Goal: Task Accomplishment & Management: Use online tool/utility

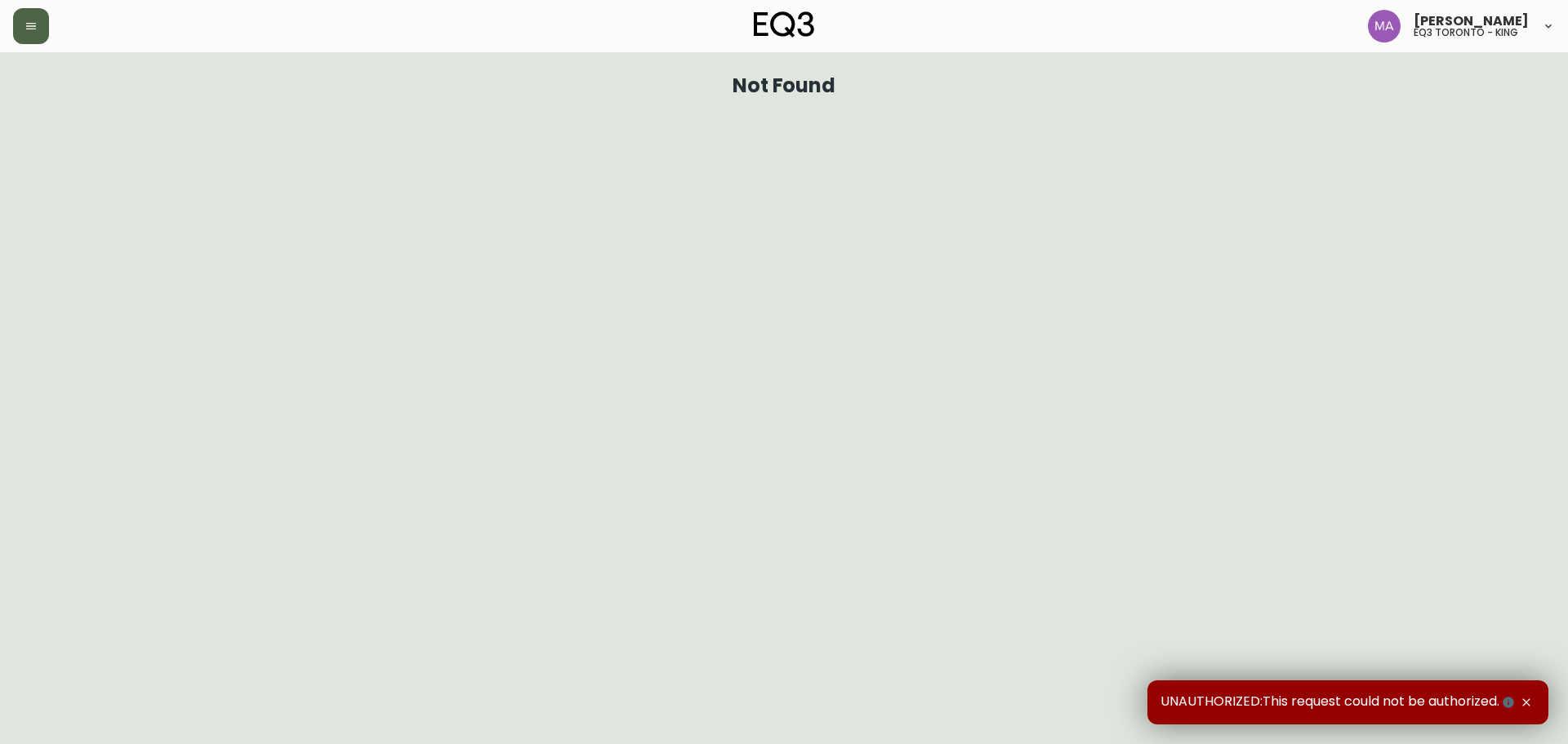
click at [31, 30] on icon "button" at bounding box center [30, 25] width 13 height 13
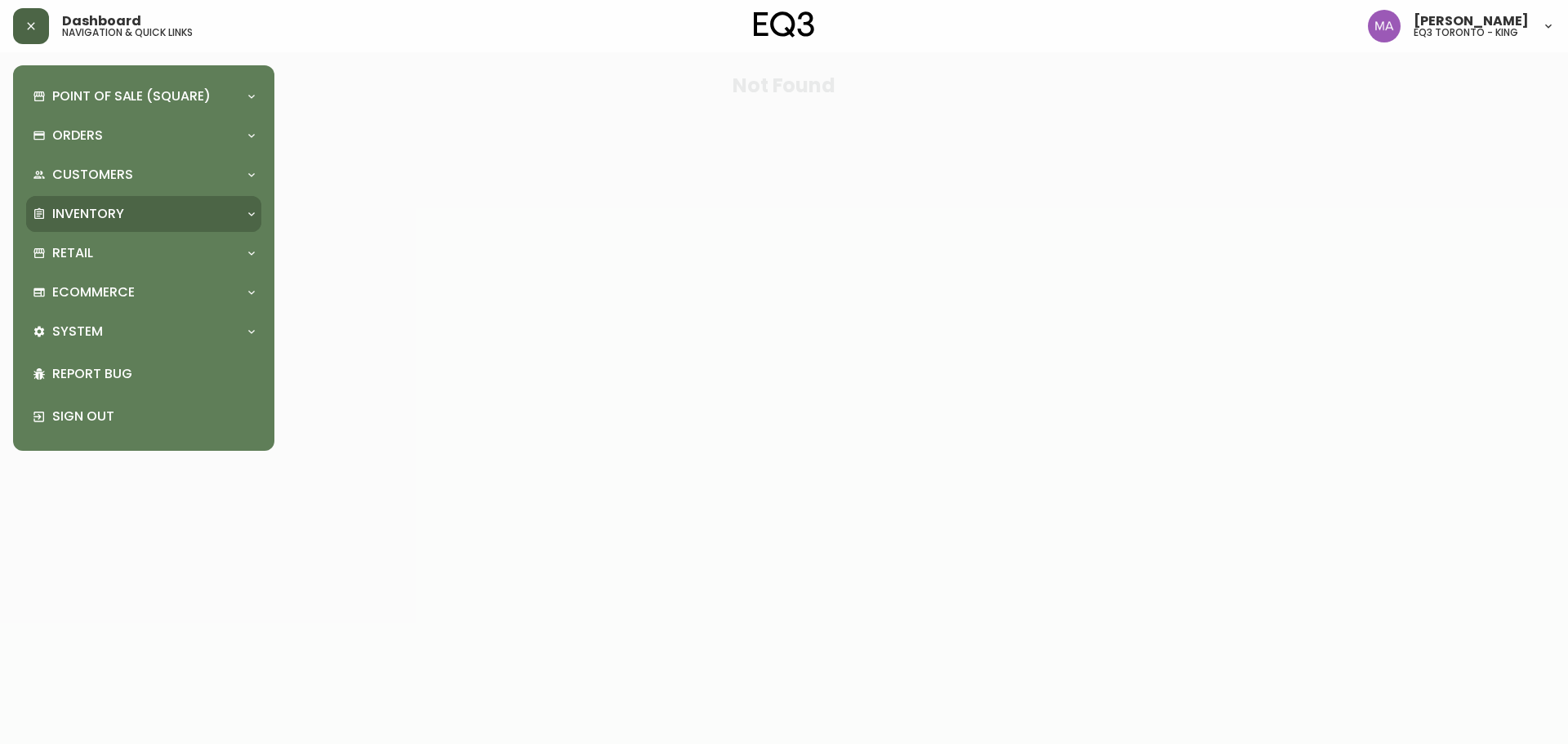
click at [68, 217] on p "Inventory" at bounding box center [88, 214] width 72 height 18
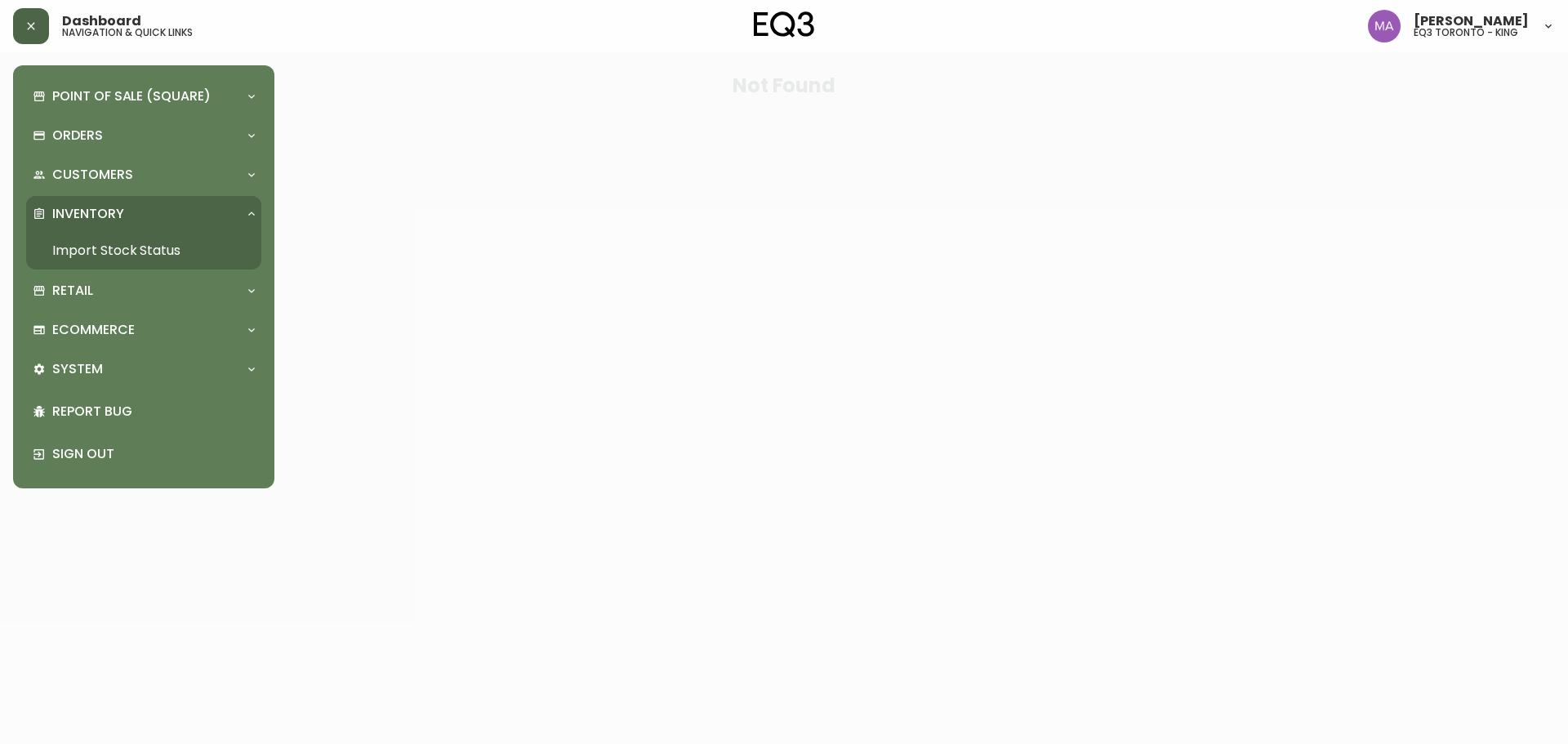
click at [79, 247] on link "Import Stock Status" at bounding box center [144, 251] width 235 height 38
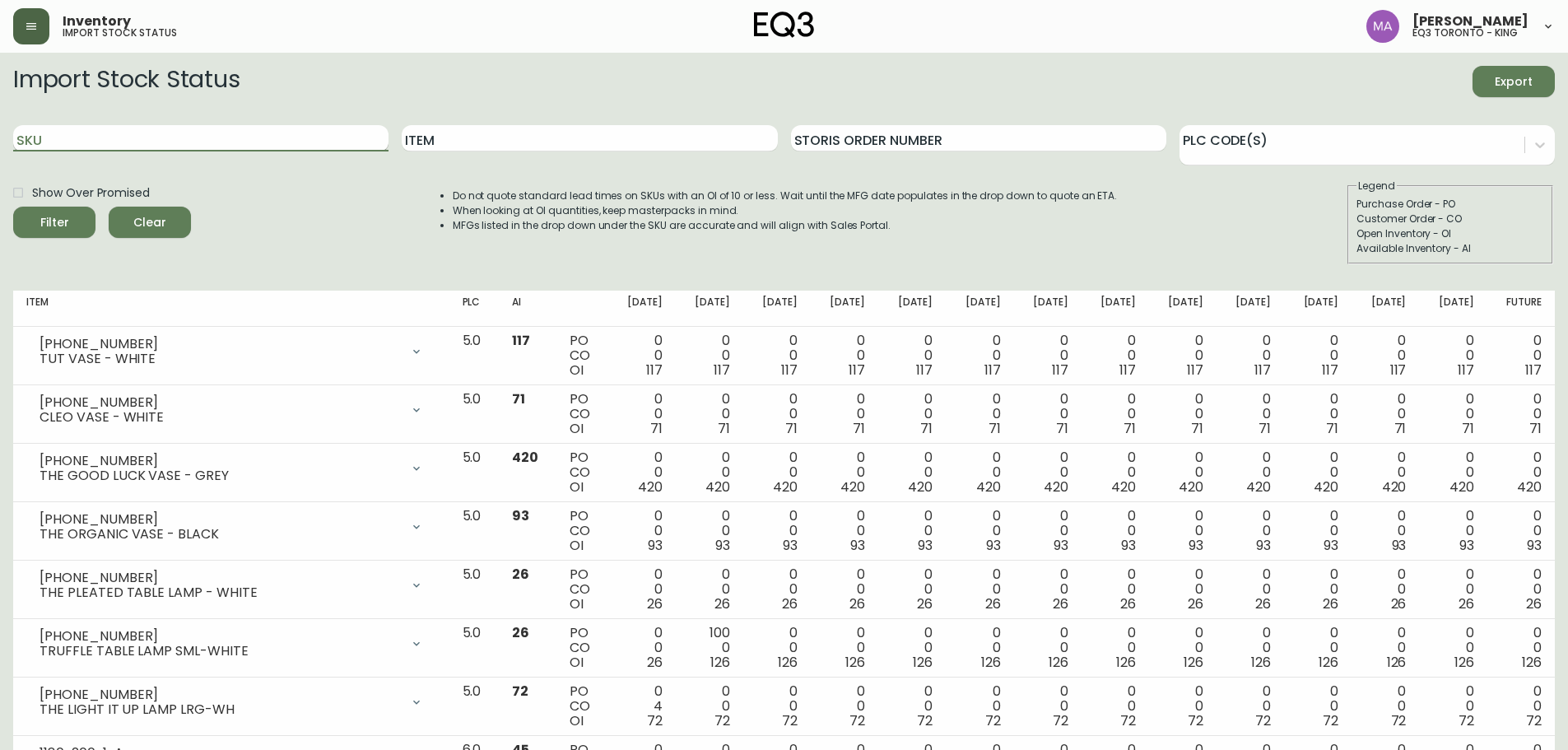
click at [175, 138] on input "SKU" at bounding box center [200, 138] width 375 height 26
